Goal: Information Seeking & Learning: Compare options

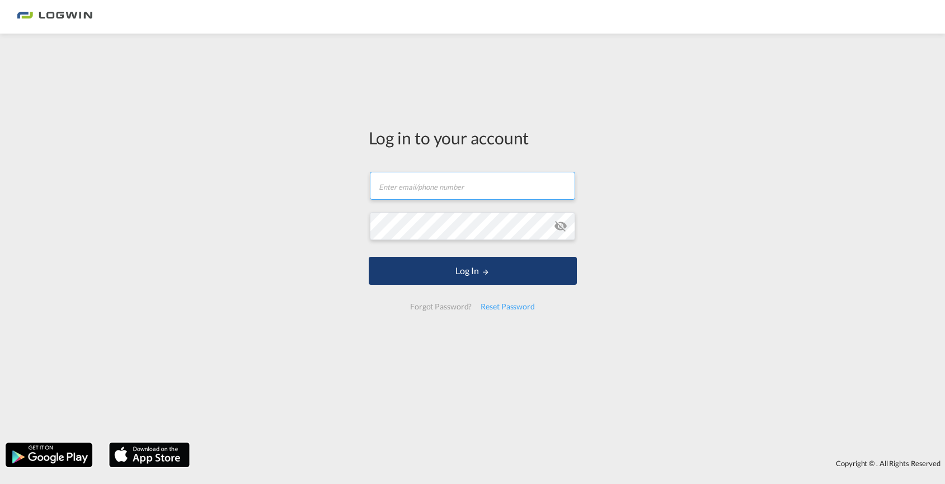
type input "[EMAIL_ADDRESS][DOMAIN_NAME]"
click at [469, 273] on button "Log In" at bounding box center [473, 271] width 208 height 28
